Goal: Task Accomplishment & Management: Use online tool/utility

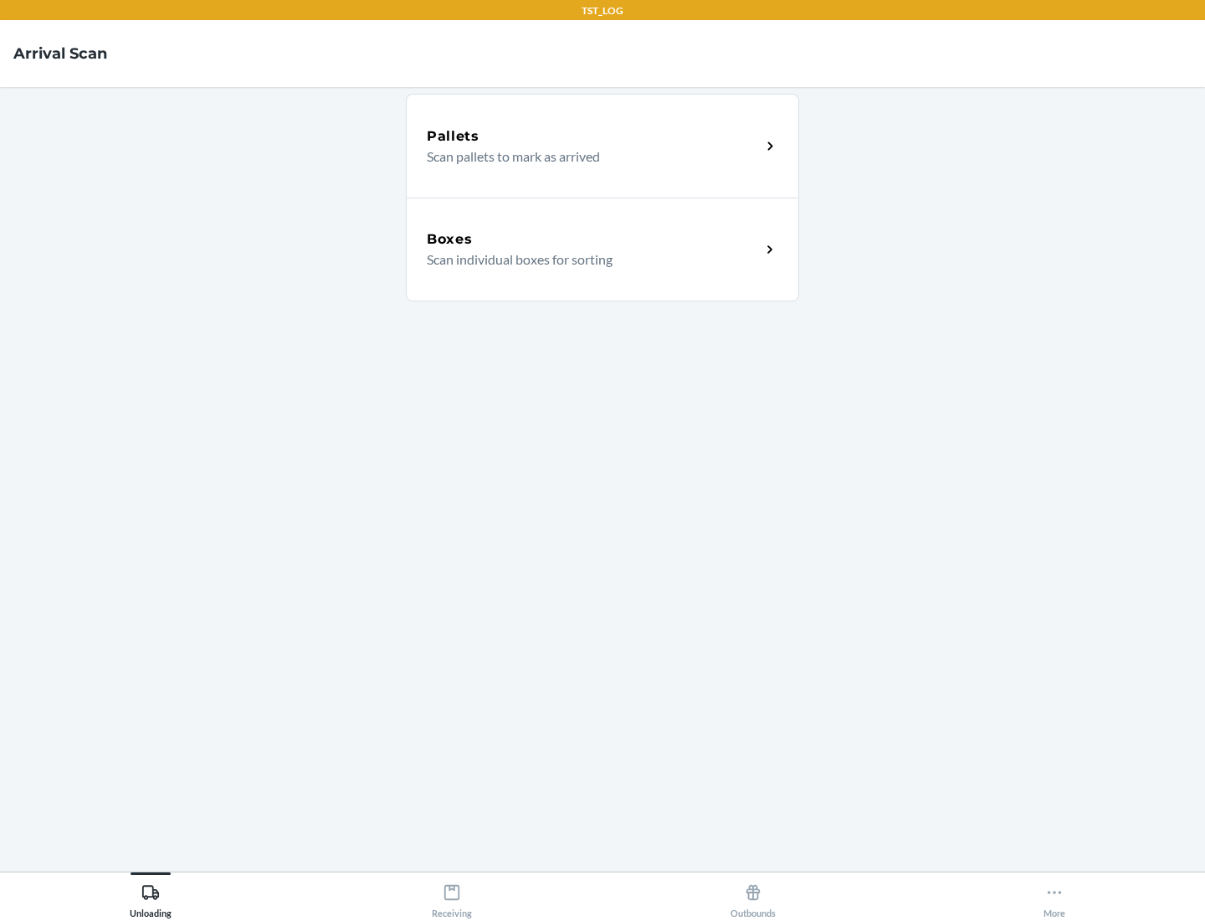
click at [593, 239] on div "Boxes" at bounding box center [594, 239] width 334 height 20
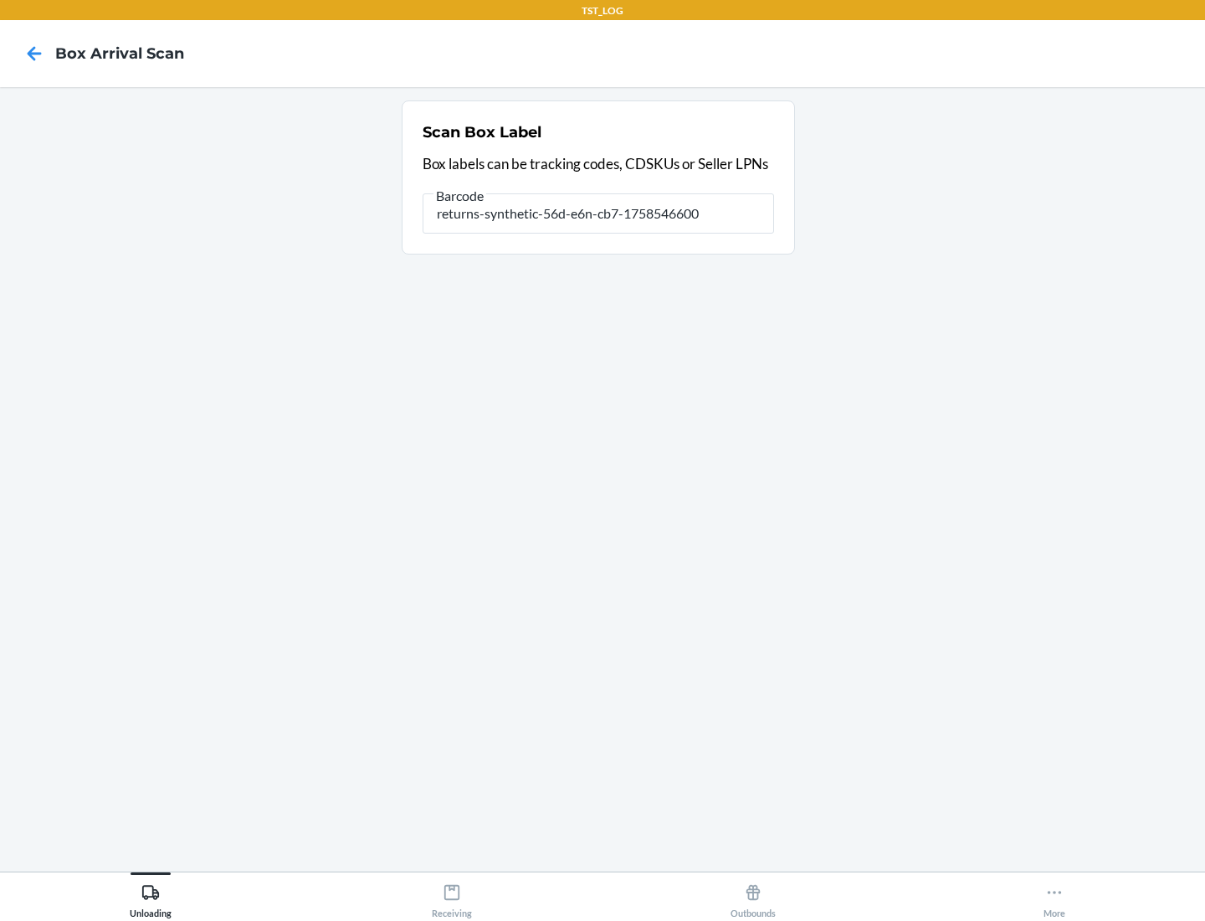
type input "returns-synthetic-56d-e6n-cb7-1758546600"
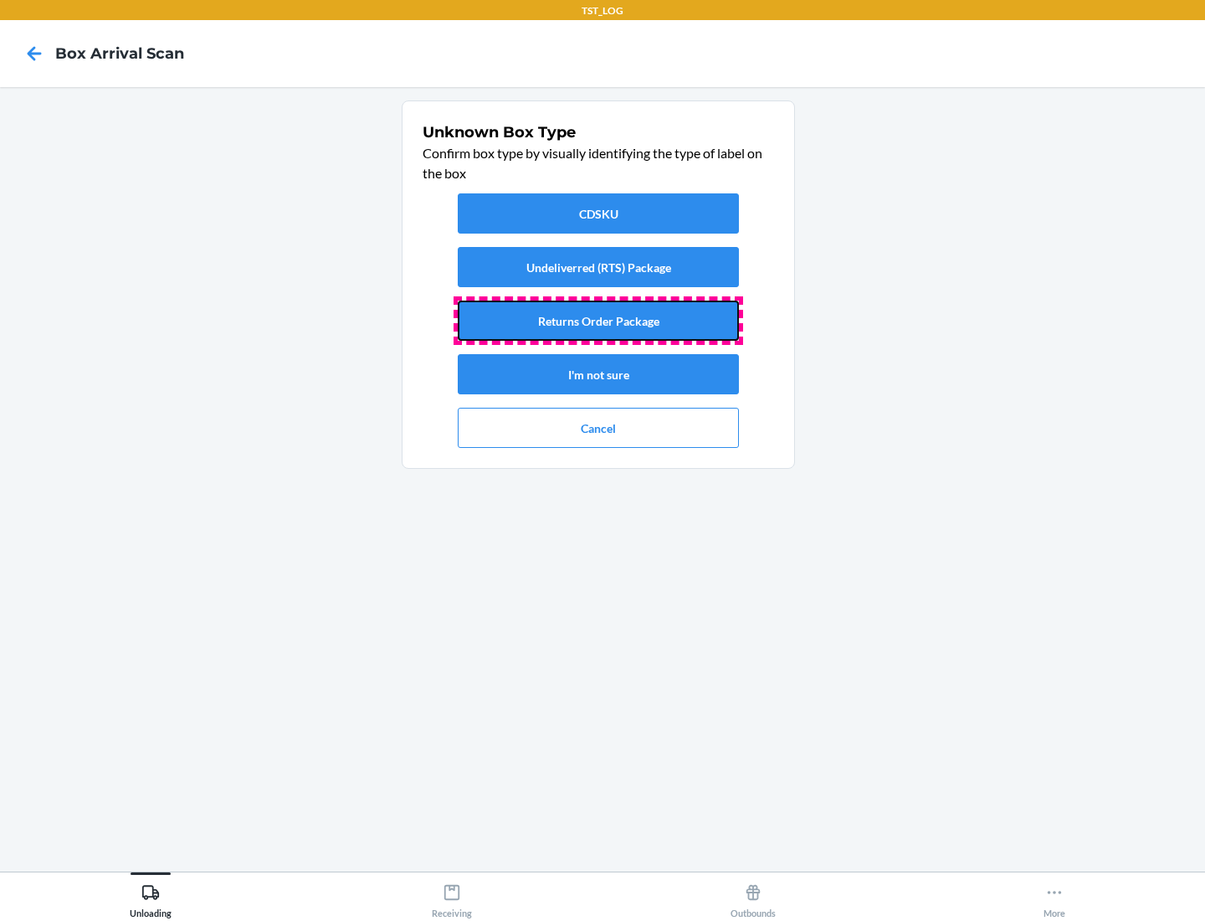
click at [598, 321] on button "Returns Order Package" at bounding box center [598, 320] width 281 height 40
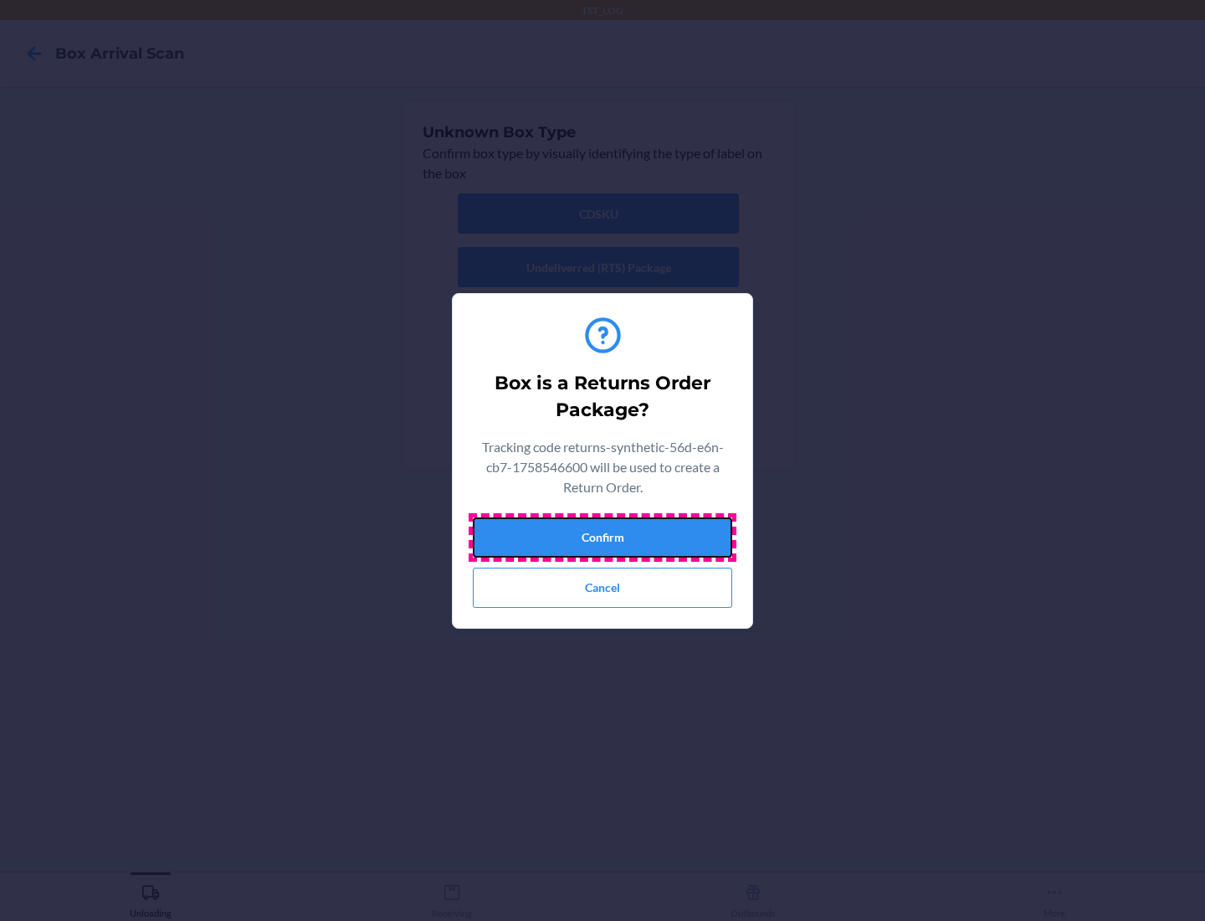
click at [603, 537] on button "Confirm" at bounding box center [602, 537] width 259 height 40
